Goal: Task Accomplishment & Management: Manage account settings

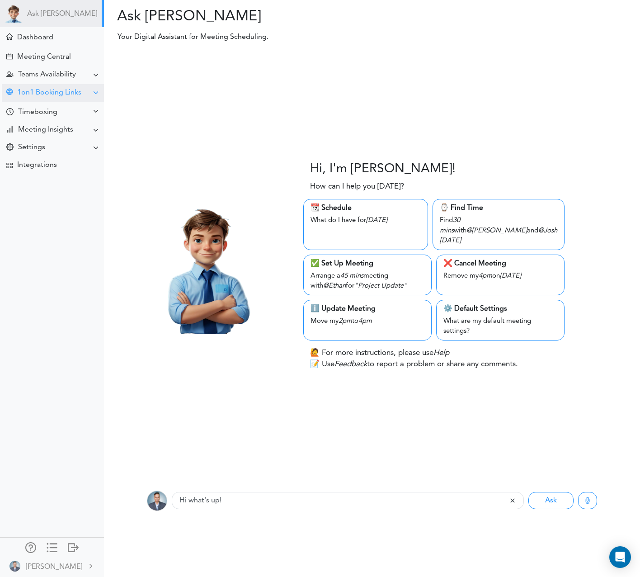
click at [58, 94] on div "1on1 Booking Links" at bounding box center [49, 93] width 64 height 9
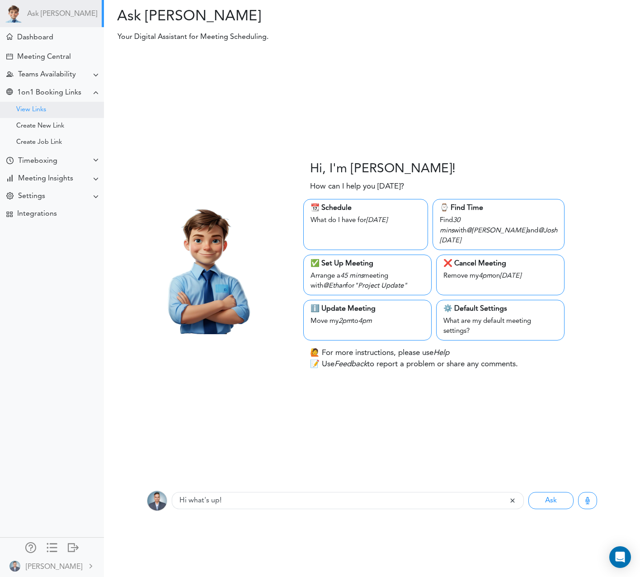
click at [41, 113] on div "View Links" at bounding box center [52, 110] width 104 height 16
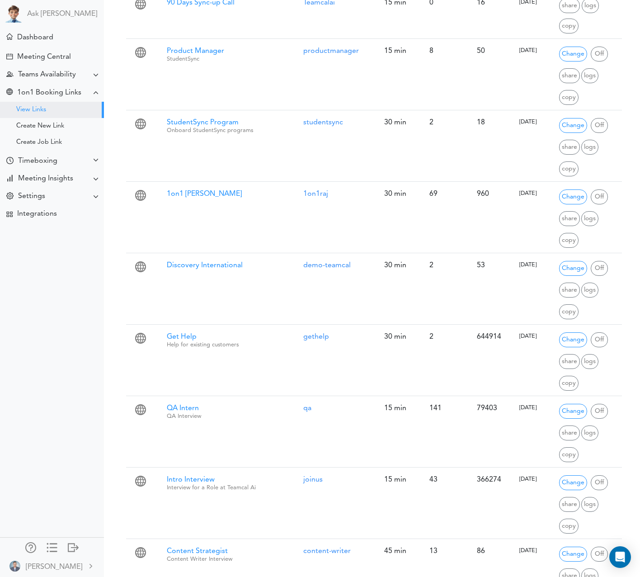
scroll to position [1205, 0]
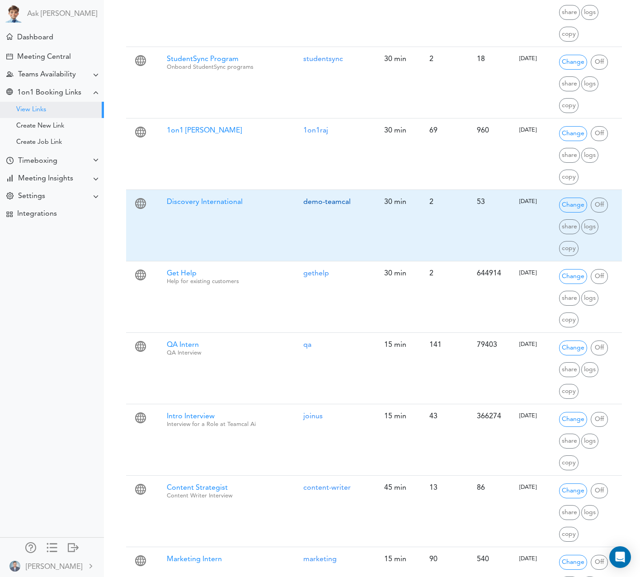
click at [319, 200] on link "demo-teamcal" at bounding box center [326, 201] width 47 height 7
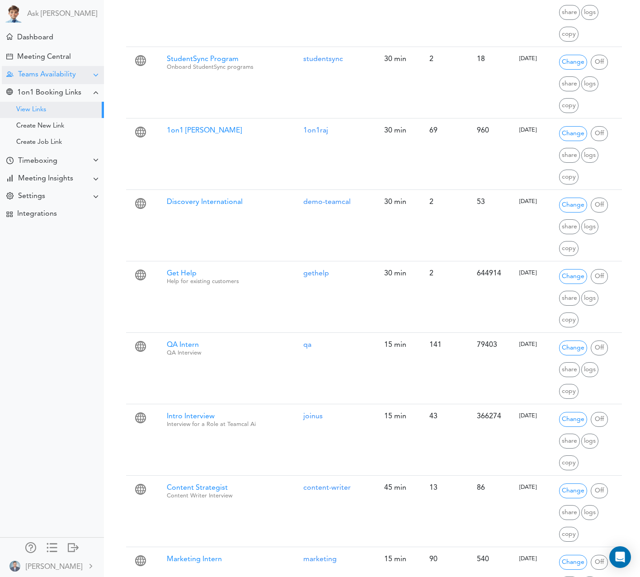
click at [46, 73] on div "Teams Availability" at bounding box center [47, 74] width 58 height 9
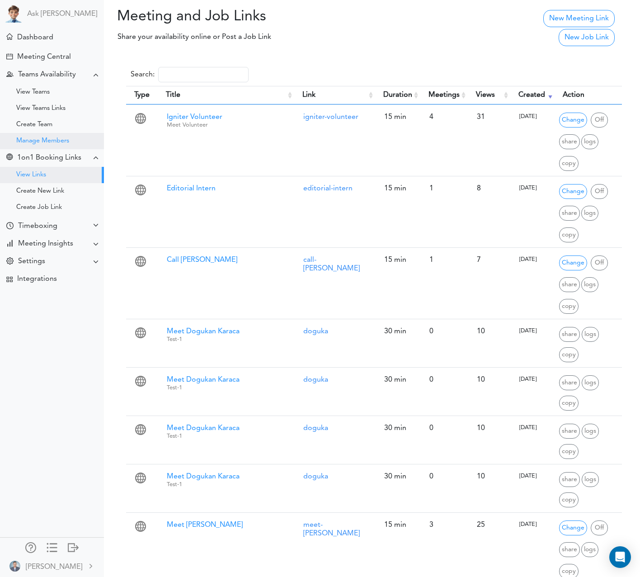
click at [38, 143] on div "Manage Members" at bounding box center [42, 141] width 53 height 5
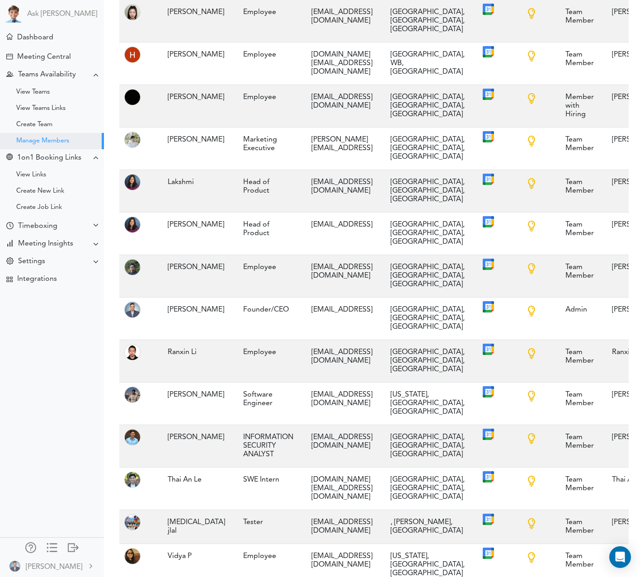
scroll to position [278, 0]
